Goal: Use online tool/utility: Utilize a website feature to perform a specific function

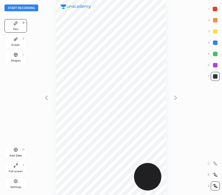
scroll to position [195, 132]
click at [33, 9] on button "Start recording" at bounding box center [22, 8] width 34 height 7
click at [215, 7] on div at bounding box center [215, 9] width 9 height 9
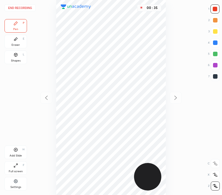
click at [218, 41] on div at bounding box center [215, 42] width 9 height 9
click at [15, 148] on icon at bounding box center [16, 150] width 4 height 4
click at [47, 97] on icon at bounding box center [46, 98] width 7 height 7
drag, startPoint x: 217, startPoint y: 9, endPoint x: 172, endPoint y: 30, distance: 49.7
click at [217, 9] on div at bounding box center [215, 9] width 5 height 5
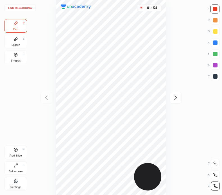
click at [217, 42] on div at bounding box center [215, 43] width 5 height 5
click at [215, 9] on div at bounding box center [215, 9] width 5 height 5
click at [15, 57] on icon at bounding box center [16, 55] width 5 height 5
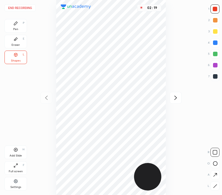
click at [17, 26] on div "Pen P" at bounding box center [16, 26] width 23 height 14
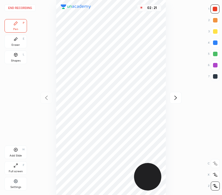
drag, startPoint x: 17, startPoint y: 42, endPoint x: 24, endPoint y: 70, distance: 29.1
click at [17, 43] on div "Eraser E" at bounding box center [16, 42] width 23 height 14
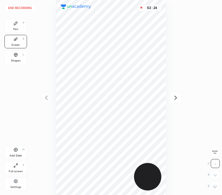
click at [14, 24] on icon at bounding box center [16, 23] width 5 height 5
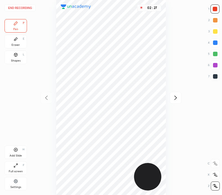
click at [177, 98] on icon at bounding box center [176, 98] width 3 height 4
click at [45, 100] on icon at bounding box center [46, 98] width 7 height 7
click at [176, 95] on icon at bounding box center [176, 98] width 7 height 7
drag, startPoint x: 216, startPoint y: 76, endPoint x: 179, endPoint y: 72, distance: 37.7
click at [215, 76] on div at bounding box center [215, 76] width 5 height 5
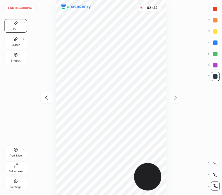
click at [17, 54] on icon at bounding box center [16, 55] width 5 height 5
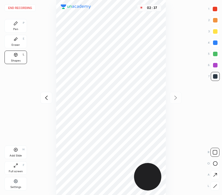
drag, startPoint x: 17, startPoint y: 25, endPoint x: 34, endPoint y: 62, distance: 40.7
click at [18, 27] on div "Pen P" at bounding box center [16, 26] width 23 height 14
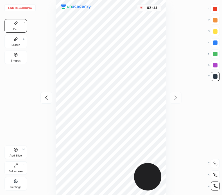
click at [47, 98] on icon at bounding box center [46, 98] width 7 height 7
click at [177, 101] on div at bounding box center [176, 98] width 12 height 12
click at [18, 9] on button "End recording" at bounding box center [20, 8] width 31 height 7
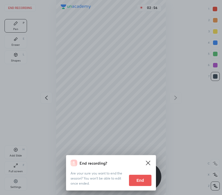
click at [145, 183] on button "End" at bounding box center [140, 180] width 23 height 11
